Goal: Find specific page/section: Find specific page/section

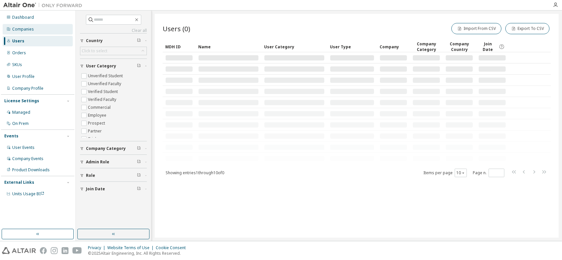
click at [24, 26] on div "Companies" at bounding box center [38, 29] width 70 height 11
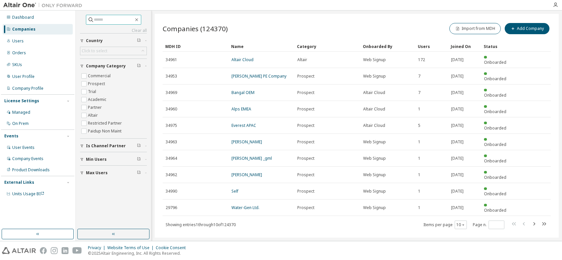
click at [99, 18] on input "text" at bounding box center [114, 19] width 40 height 7
type input "**********"
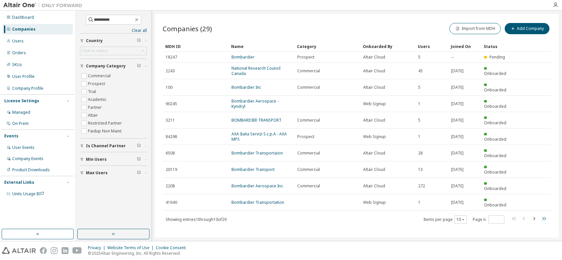
click at [546, 215] on icon "button" at bounding box center [544, 219] width 8 height 8
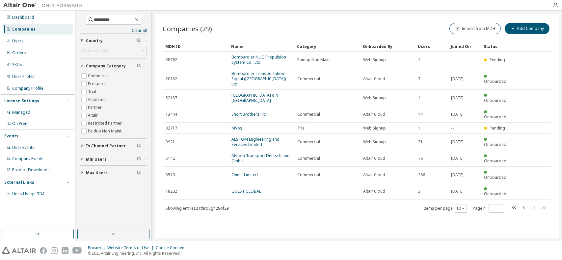
click at [525, 204] on icon "button" at bounding box center [524, 208] width 8 height 8
type input "*"
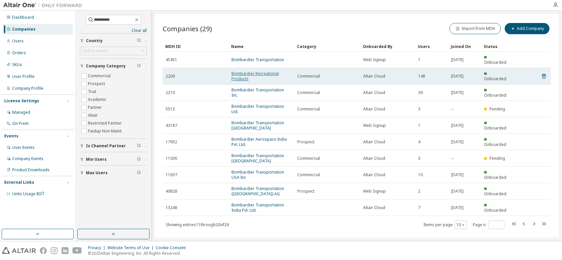
click at [245, 72] on link "Bombardier Recreational Products" at bounding box center [254, 76] width 47 height 11
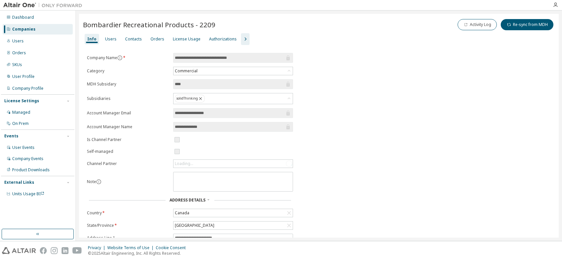
click at [241, 41] on icon "button" at bounding box center [245, 39] width 8 height 8
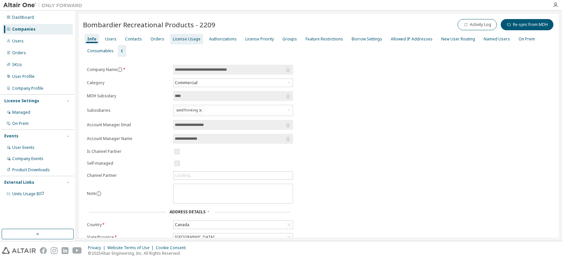
click at [194, 39] on div "License Usage" at bounding box center [187, 39] width 28 height 5
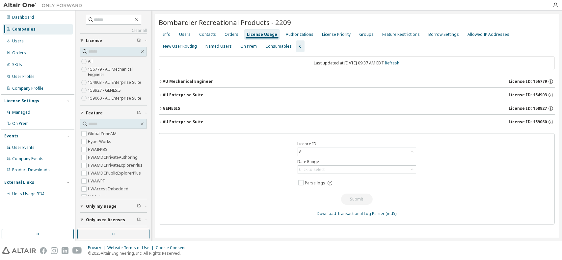
click at [160, 123] on icon "button" at bounding box center [161, 122] width 4 height 4
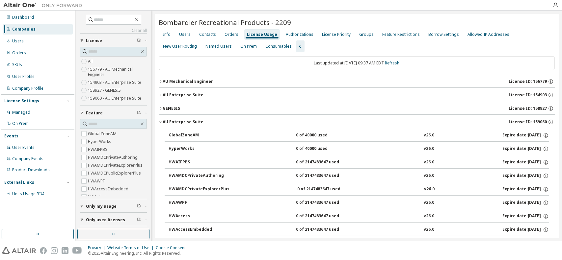
click at [162, 120] on icon "button" at bounding box center [161, 122] width 4 height 4
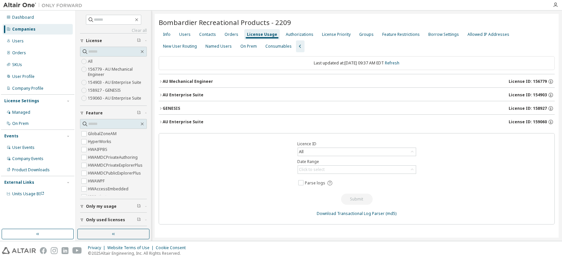
click at [161, 122] on icon "button" at bounding box center [161, 122] width 4 height 4
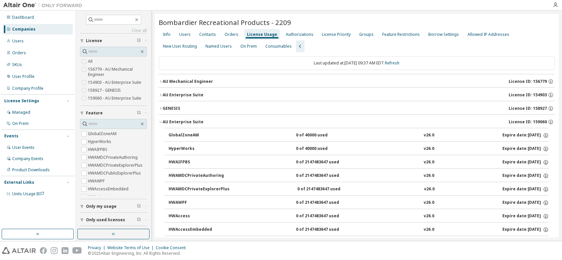
click at [161, 122] on icon "button" at bounding box center [161, 122] width 4 height 4
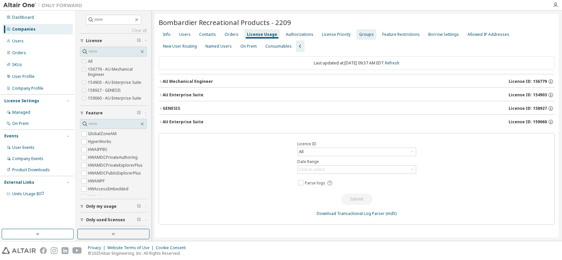
click at [359, 36] on div "Groups" at bounding box center [366, 34] width 14 height 5
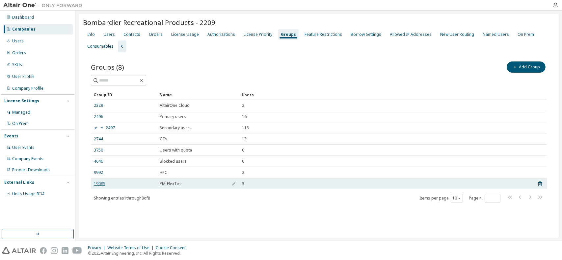
click at [97, 185] on link "19085" at bounding box center [100, 183] width 12 height 5
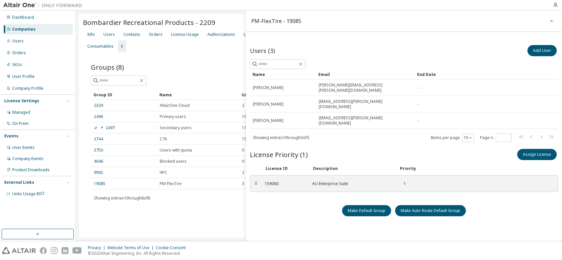
click at [549, 21] on icon "button" at bounding box center [551, 20] width 5 height 5
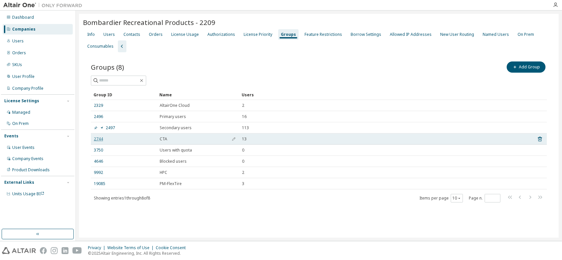
click at [97, 139] on link "2744" at bounding box center [98, 139] width 9 height 5
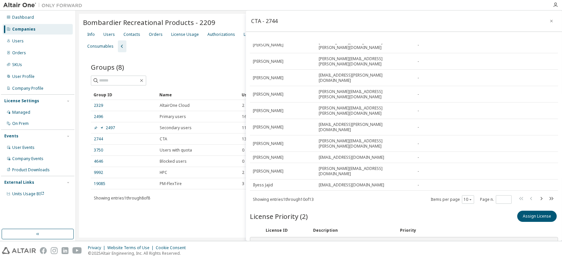
scroll to position [50, 0]
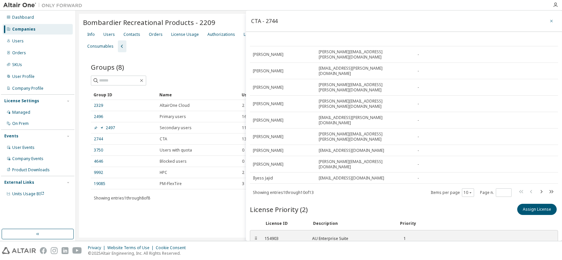
click at [549, 22] on icon "button" at bounding box center [551, 20] width 5 height 5
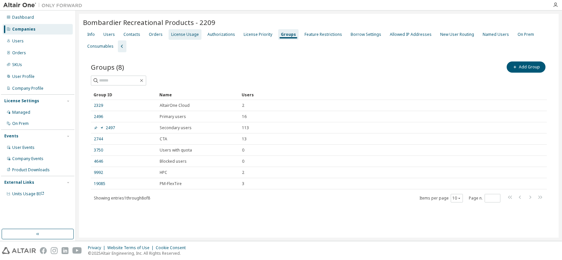
click at [189, 36] on div "License Usage" at bounding box center [185, 34] width 28 height 5
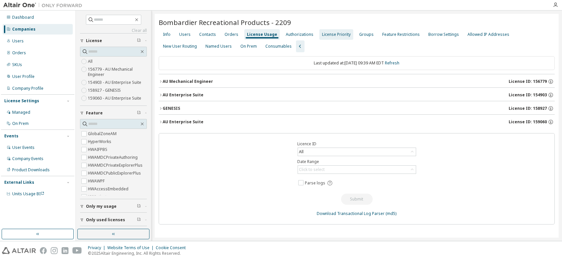
click at [331, 34] on div "License Priority" at bounding box center [336, 34] width 29 height 5
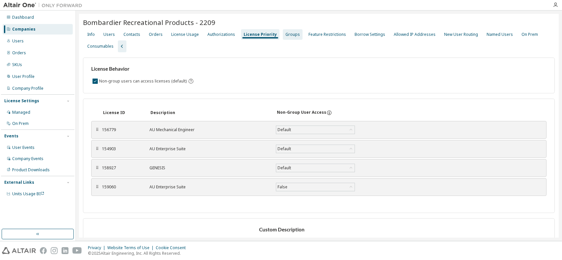
click at [286, 37] on div "Groups" at bounding box center [293, 34] width 20 height 11
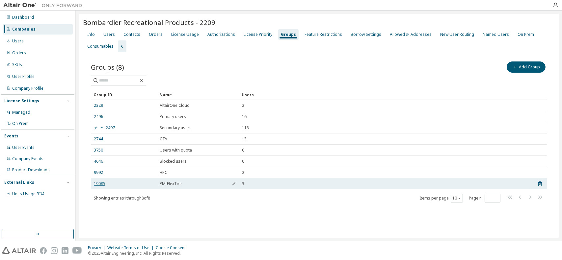
click at [101, 184] on link "19085" at bounding box center [100, 183] width 12 height 5
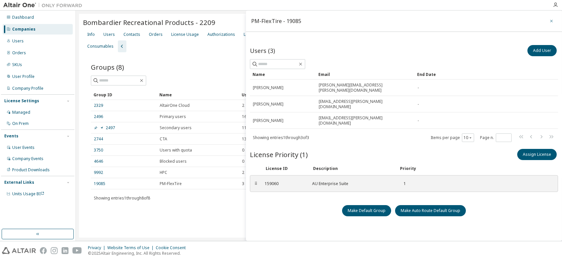
click at [549, 21] on icon "button" at bounding box center [551, 20] width 5 height 5
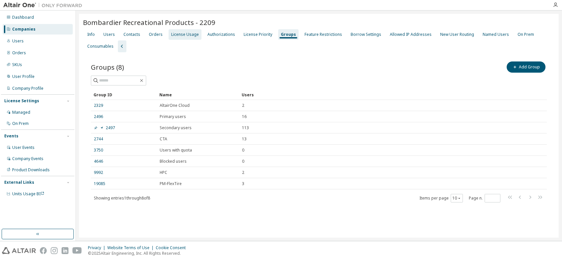
click at [183, 37] on div "License Usage" at bounding box center [185, 34] width 28 height 5
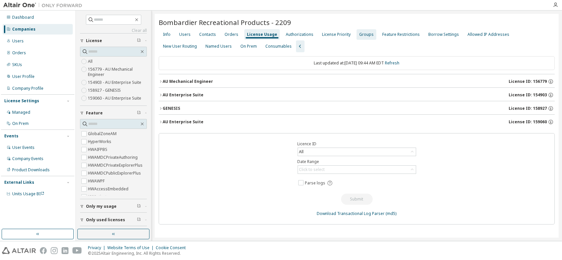
click at [364, 38] on div "Groups" at bounding box center [367, 34] width 20 height 11
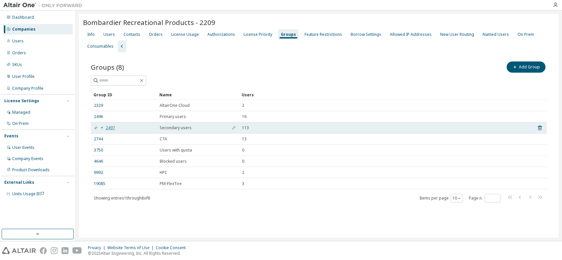
click at [111, 129] on link "2497" at bounding box center [104, 127] width 21 height 5
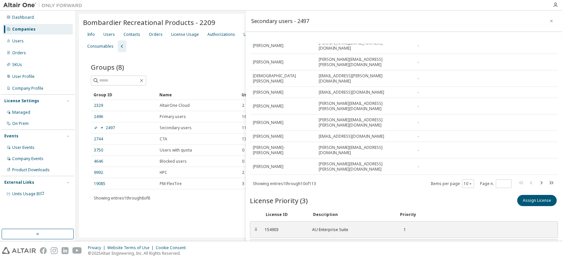
scroll to position [68, 0]
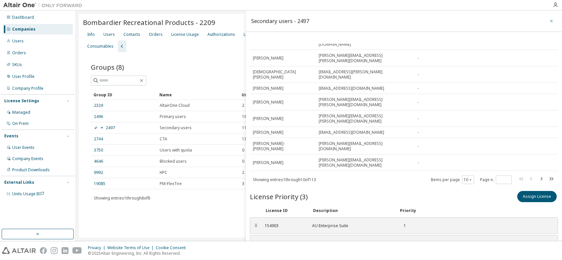
click at [549, 22] on icon "button" at bounding box center [551, 20] width 5 height 5
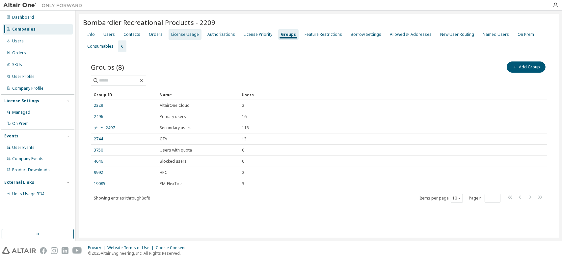
click at [169, 35] on div "License Usage" at bounding box center [185, 34] width 33 height 11
